Goal: Task Accomplishment & Management: Use online tool/utility

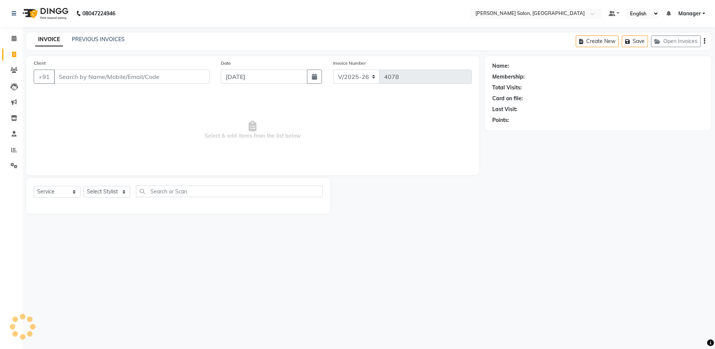
select select "4781"
select select "service"
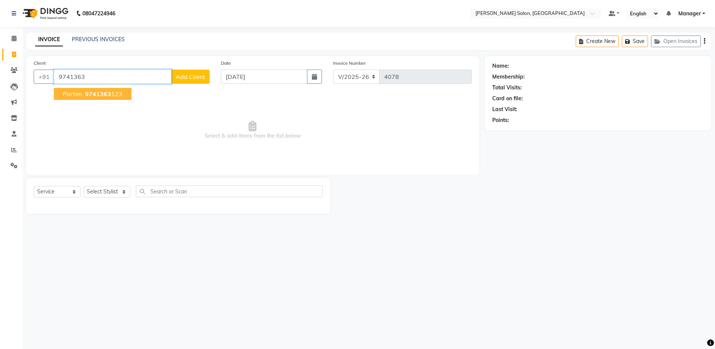
drag, startPoint x: 85, startPoint y: 86, endPoint x: 84, endPoint y: 94, distance: 8.7
click at [85, 87] on ngb-typeahead-window "partim 9741363 123" at bounding box center [93, 94] width 78 height 19
click at [85, 94] on span "9741363" at bounding box center [98, 93] width 26 height 7
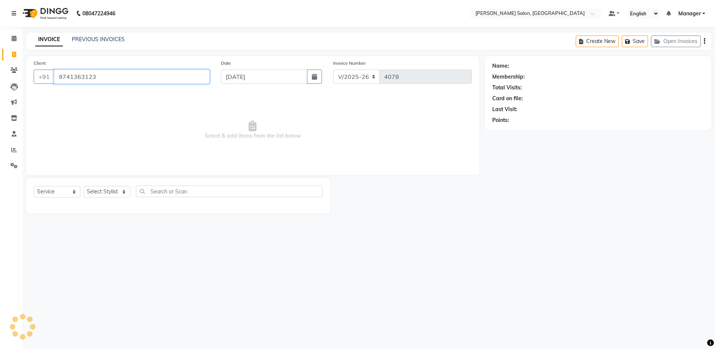
type input "9741363123"
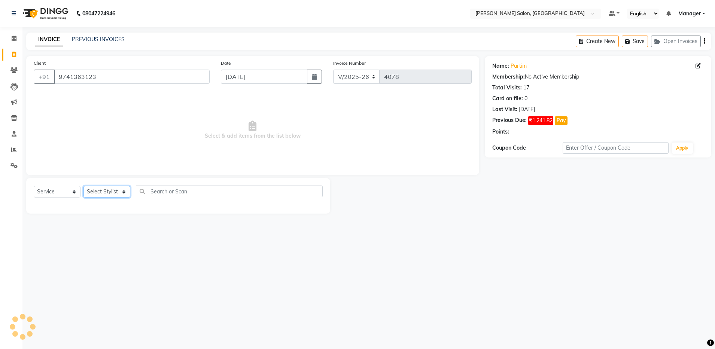
click at [120, 193] on select "Select Stylist Aarthi Abhishek [PERSON_NAME] [PERSON_NAME] Arjun [PERSON_NAME] …" at bounding box center [106, 192] width 47 height 12
select select "28896"
click at [83, 186] on select "Select Stylist Aarthi Abhishek [PERSON_NAME] [PERSON_NAME] Arjun [PERSON_NAME] …" at bounding box center [106, 192] width 47 height 12
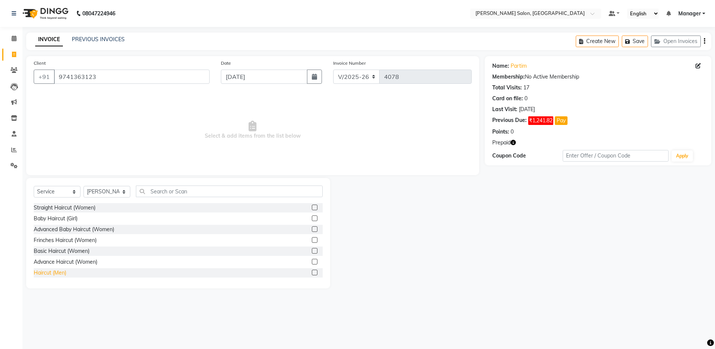
click at [49, 274] on div "Haircut (Men)" at bounding box center [50, 273] width 33 height 8
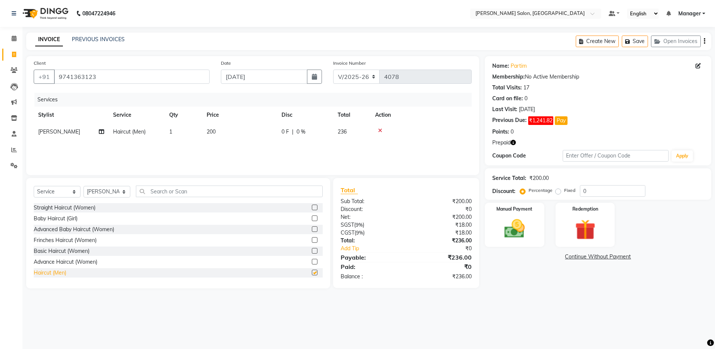
checkbox input "false"
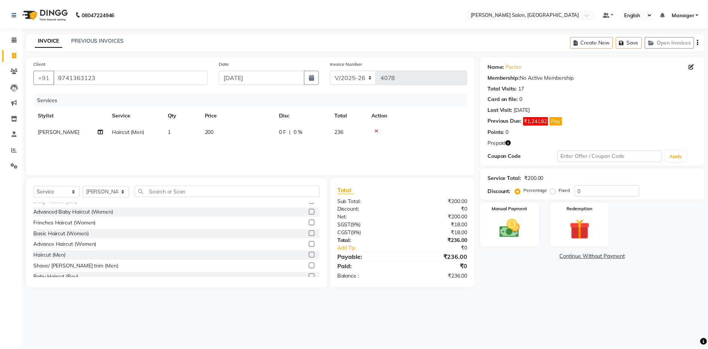
scroll to position [19, 0]
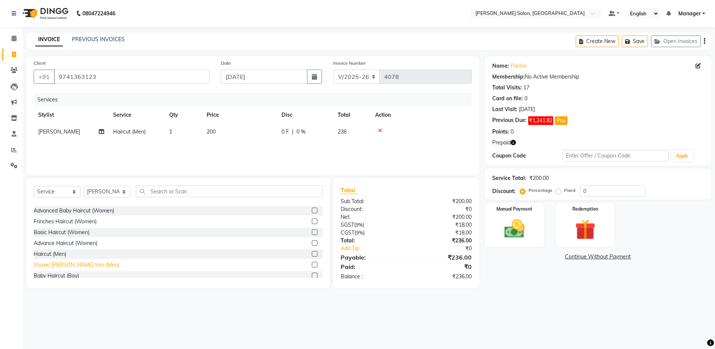
click at [58, 264] on div "Shave/ [PERSON_NAME] trim (Men)" at bounding box center [77, 265] width 86 height 8
checkbox input "false"
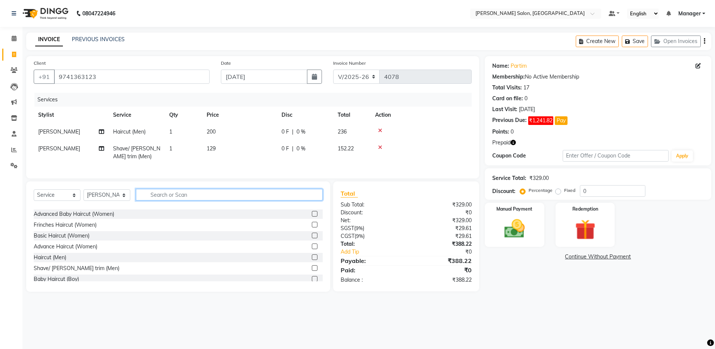
click at [160, 201] on input "text" at bounding box center [229, 195] width 187 height 12
type input "GLOBAL"
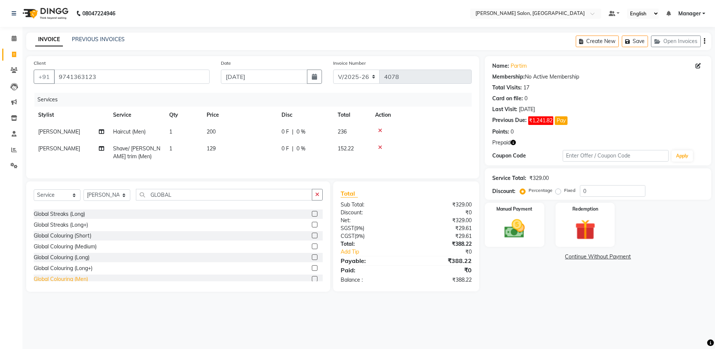
click at [67, 283] on div "Global Colouring (Men)" at bounding box center [61, 279] width 54 height 8
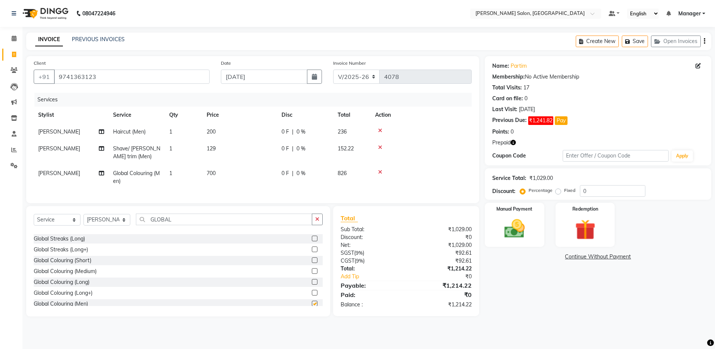
checkbox input "false"
click at [513, 141] on icon "button" at bounding box center [512, 142] width 5 height 5
click at [597, 228] on img at bounding box center [585, 230] width 35 height 27
click at [552, 254] on span "Prepaid 1" at bounding box center [551, 258] width 24 height 9
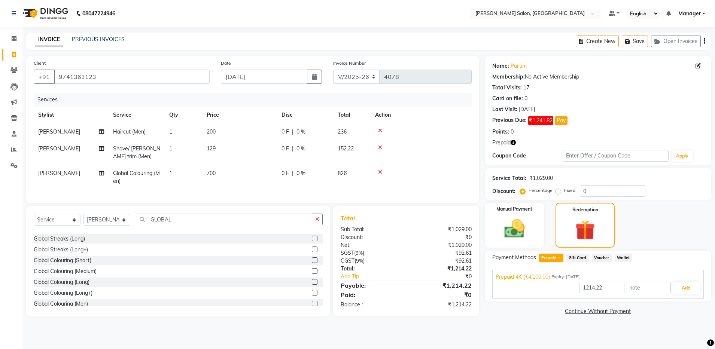
click at [552, 254] on span "Prepaid 1" at bounding box center [551, 258] width 24 height 9
click at [674, 97] on div "Card on file: 0" at bounding box center [597, 99] width 211 height 8
click at [690, 289] on button "Add" at bounding box center [685, 288] width 27 height 13
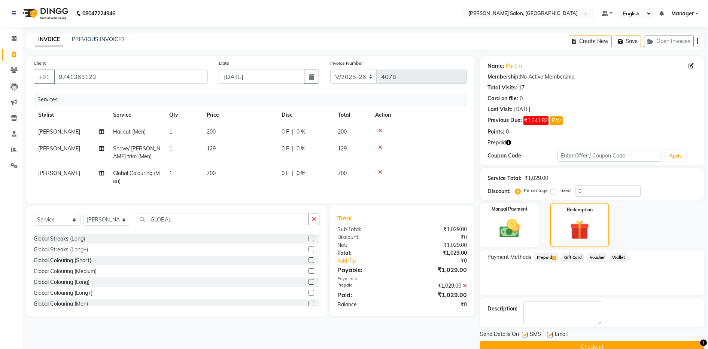
click at [550, 333] on label at bounding box center [550, 335] width 6 height 6
click at [550, 333] on input "checkbox" at bounding box center [549, 335] width 5 height 5
checkbox input "false"
click at [113, 78] on input "9741363123" at bounding box center [131, 77] width 154 height 14
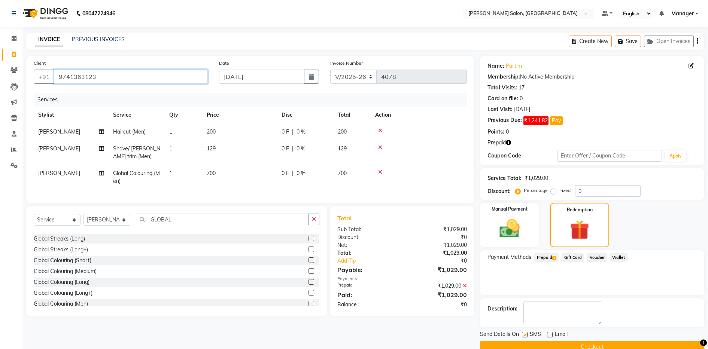
scroll to position [15, 0]
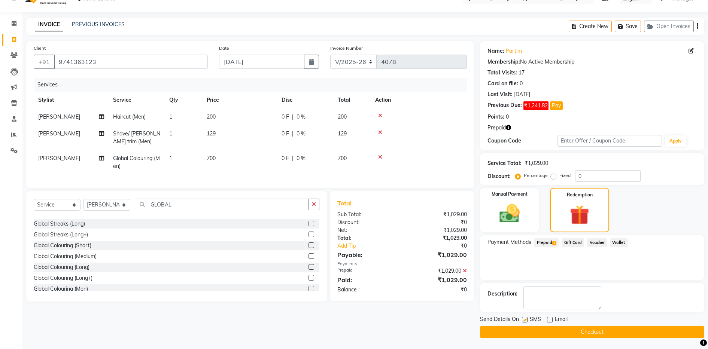
click at [564, 330] on button "Checkout" at bounding box center [592, 332] width 224 height 12
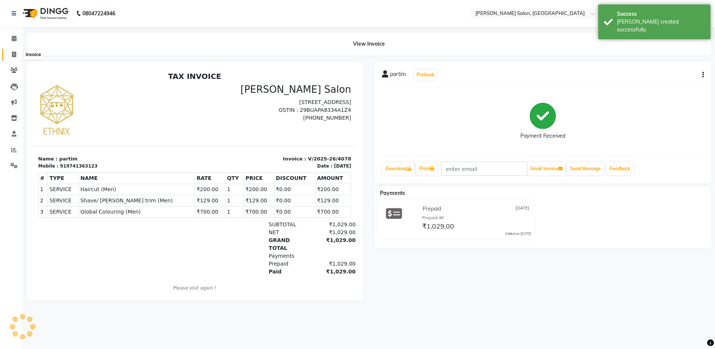
drag, startPoint x: 9, startPoint y: 51, endPoint x: 19, endPoint y: 51, distance: 9.7
click at [9, 51] on span at bounding box center [13, 55] width 13 height 9
select select "service"
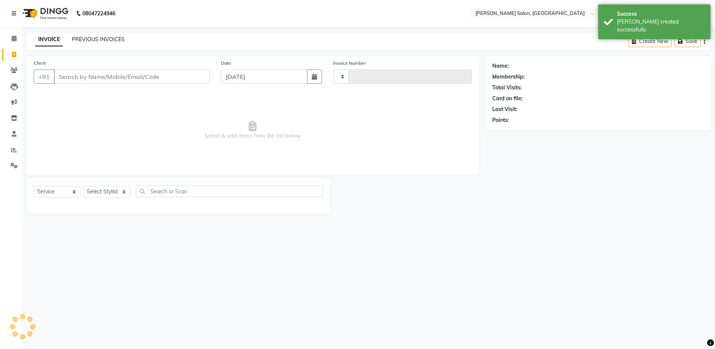
type input "4079"
select select "4781"
click at [89, 41] on link "PREVIOUS INVOICES" at bounding box center [98, 39] width 53 height 7
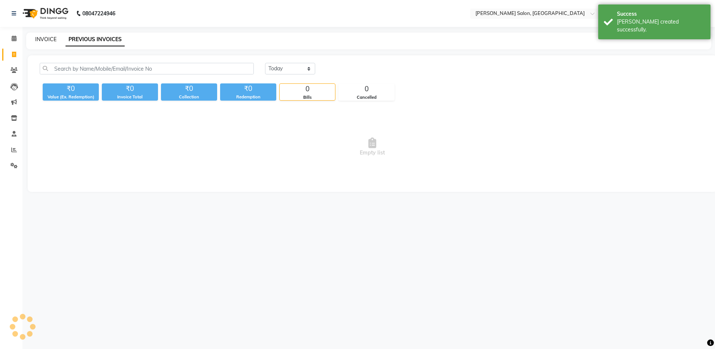
click at [39, 36] on link "INVOICE" at bounding box center [45, 39] width 21 height 7
select select "4781"
select select "service"
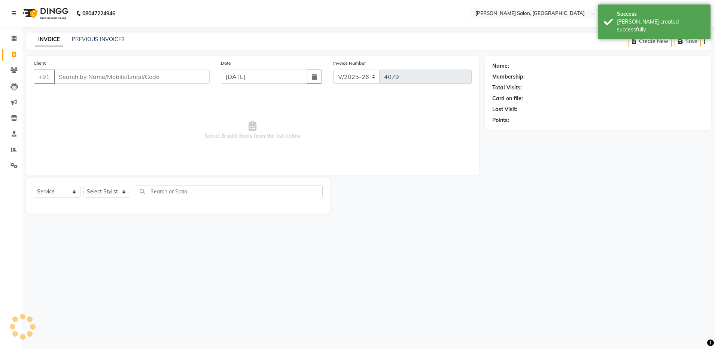
click at [70, 74] on input "Client" at bounding box center [132, 77] width 156 height 14
type input "9741363123"
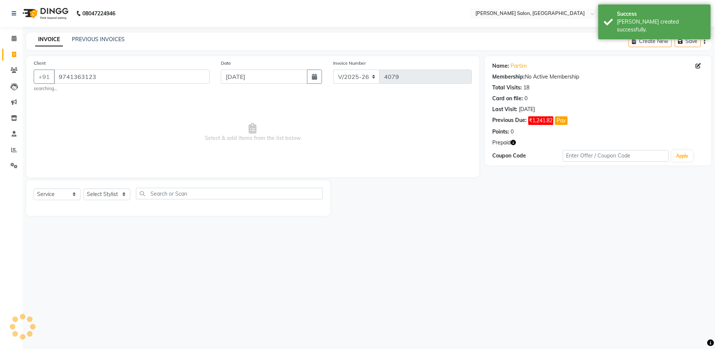
click at [514, 141] on icon "button" at bounding box center [512, 142] width 5 height 5
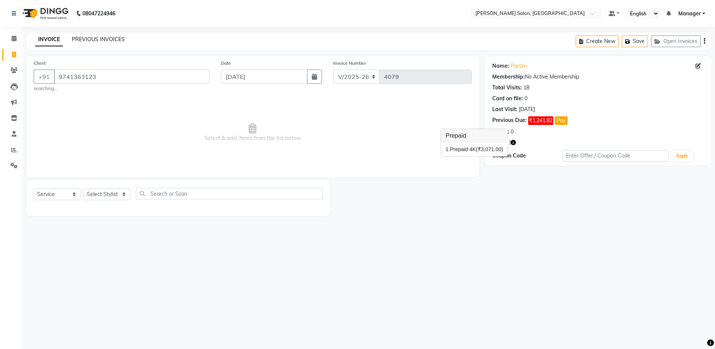
click at [95, 38] on link "PREVIOUS INVOICES" at bounding box center [98, 39] width 53 height 7
